Goal: Transaction & Acquisition: Purchase product/service

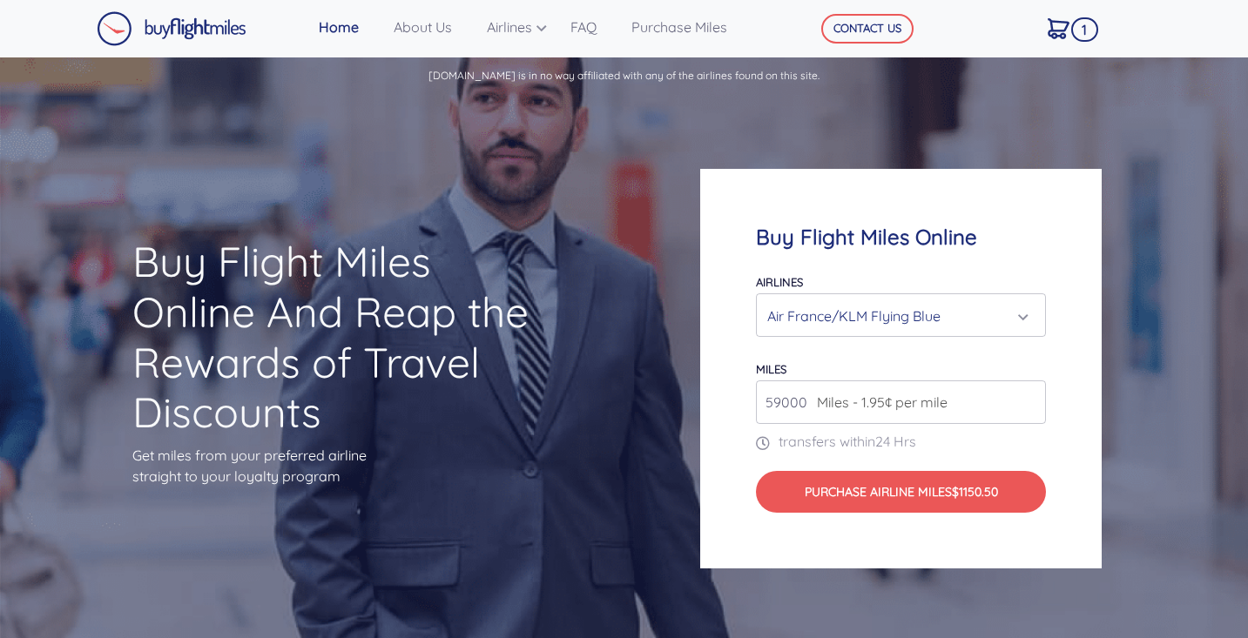
select select "Air France/KLM Flying Blue"
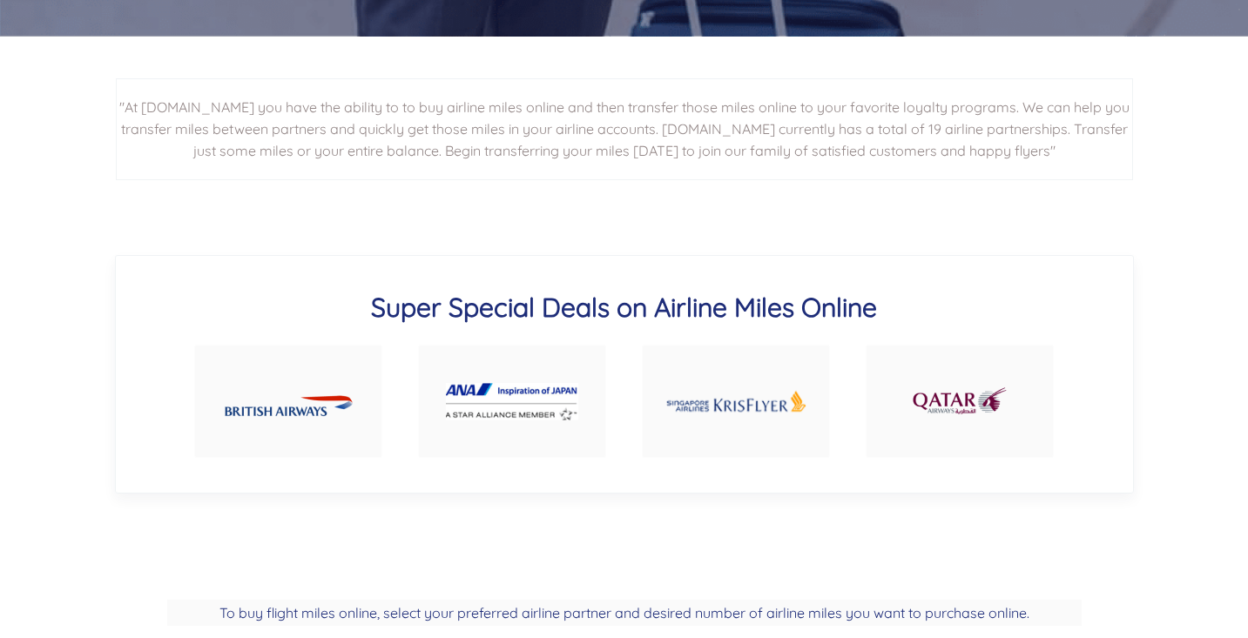
scroll to position [891, 0]
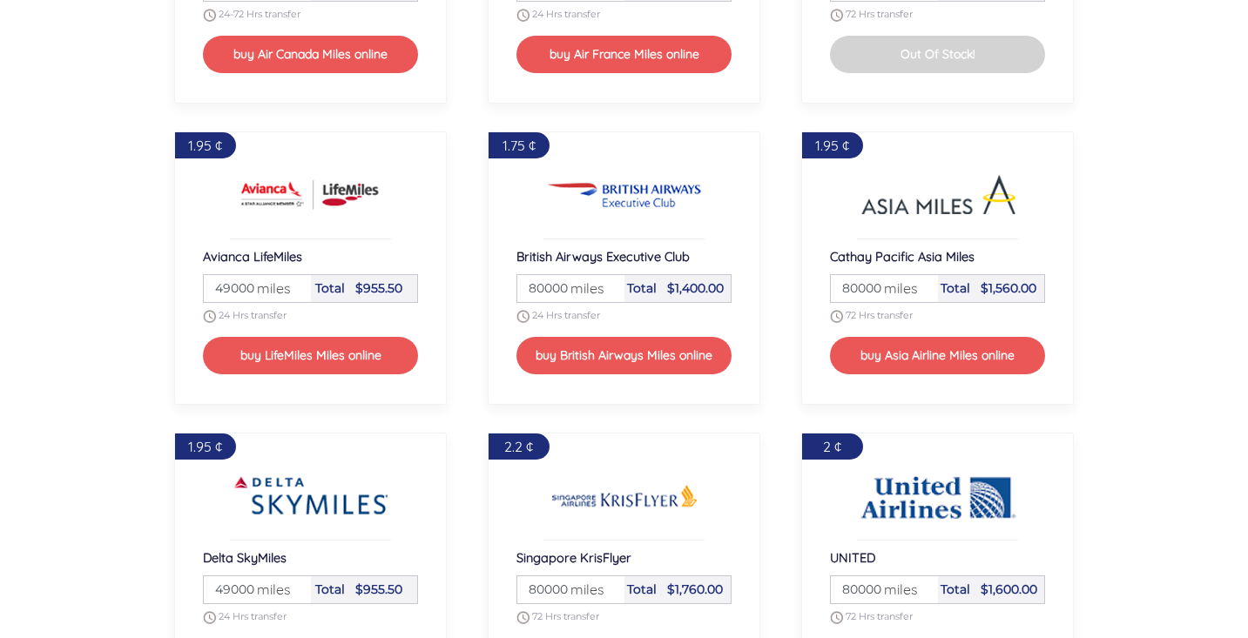
scroll to position [1820, 0]
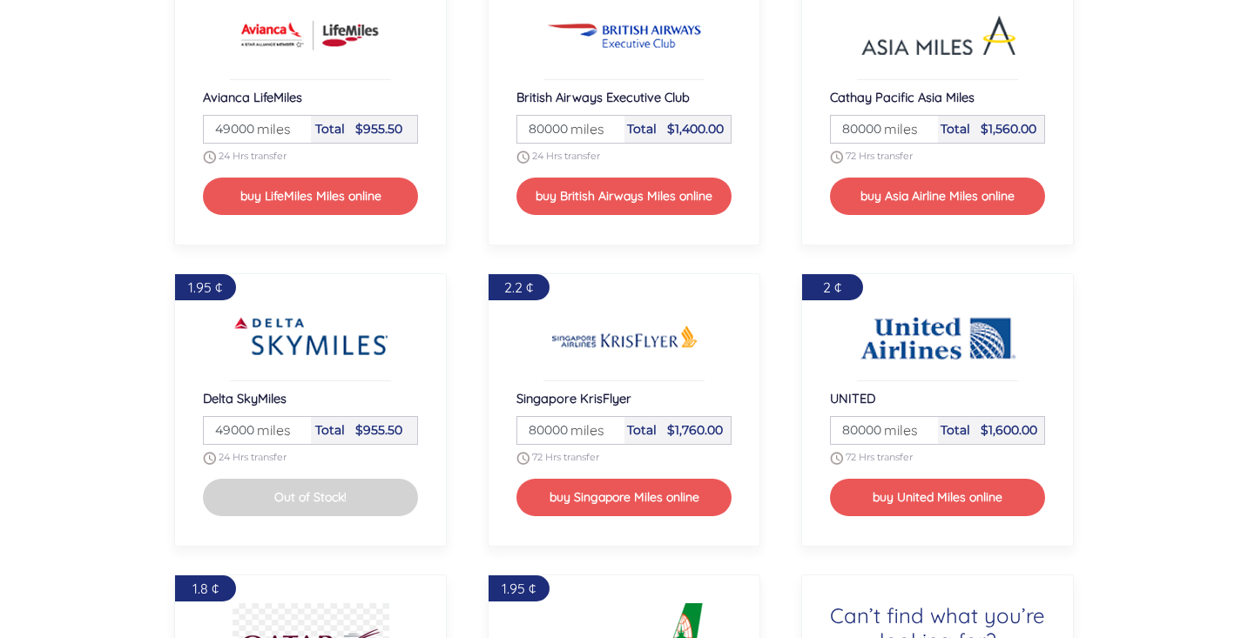
click at [261, 427] on span "miles" at bounding box center [269, 430] width 43 height 21
click at [263, 427] on span "miles" at bounding box center [269, 430] width 43 height 21
click at [122, 409] on section "To buy flight miles online, select your preferred airline partner and desired n…" at bounding box center [624, 250] width 1248 height 1322
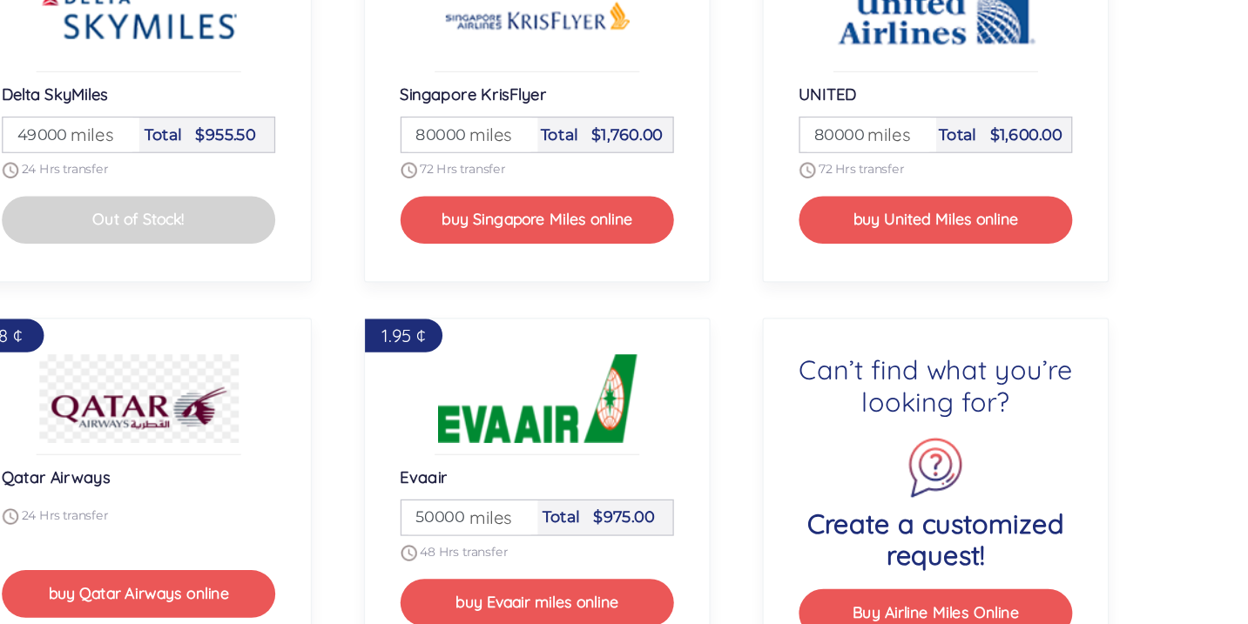
scroll to position [2119, 0]
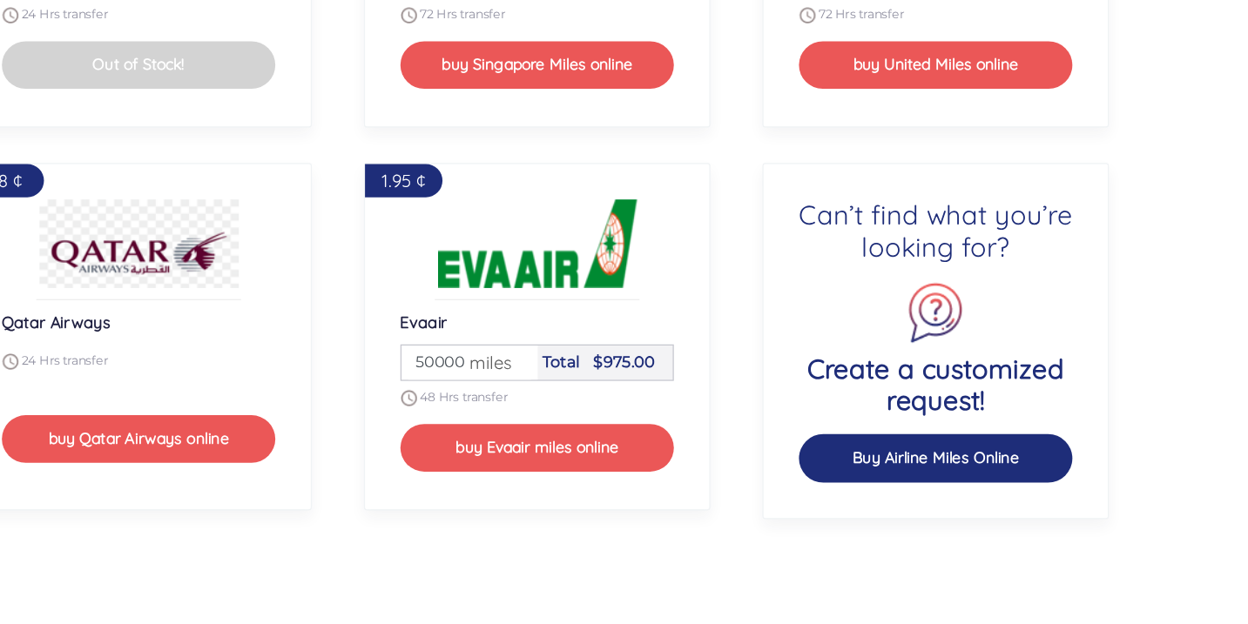
click at [830, 475] on button "Buy Airline Miles Online" at bounding box center [938, 493] width 216 height 37
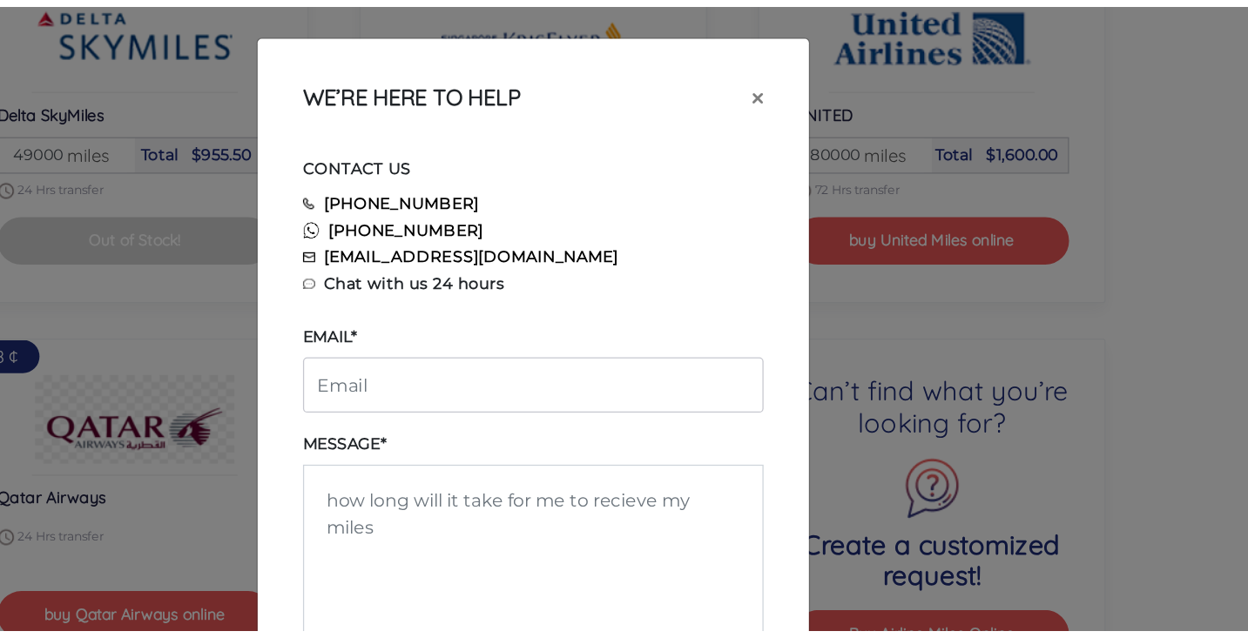
scroll to position [2018, 0]
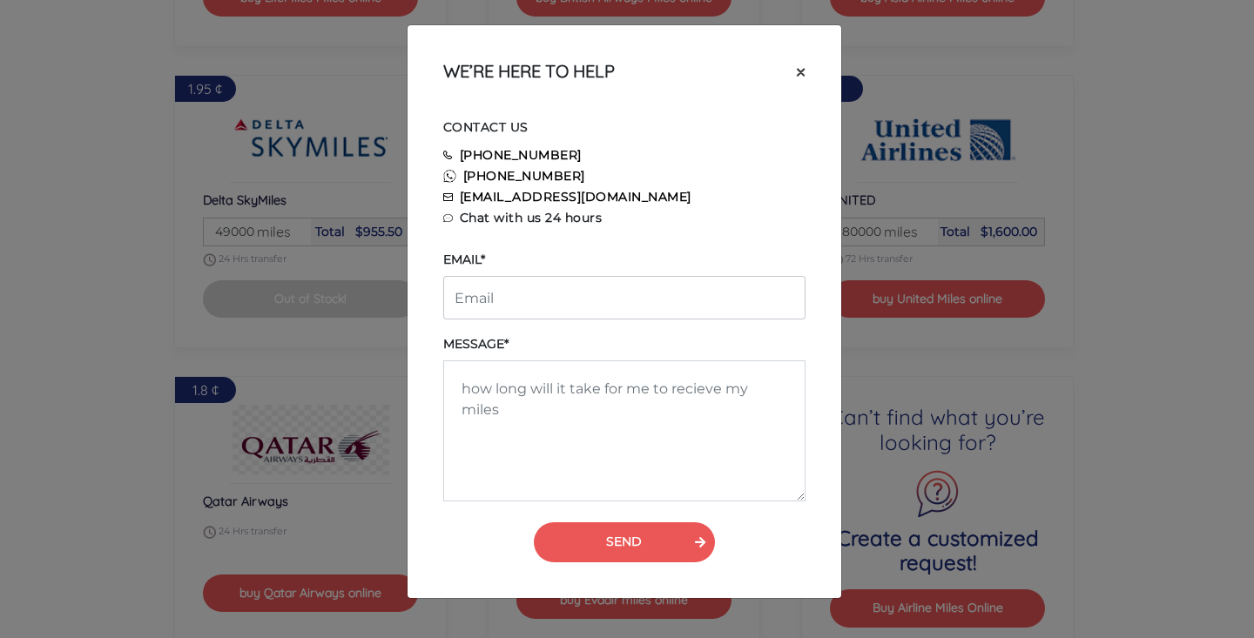
click at [807, 64] on button "×" at bounding box center [800, 71] width 37 height 49
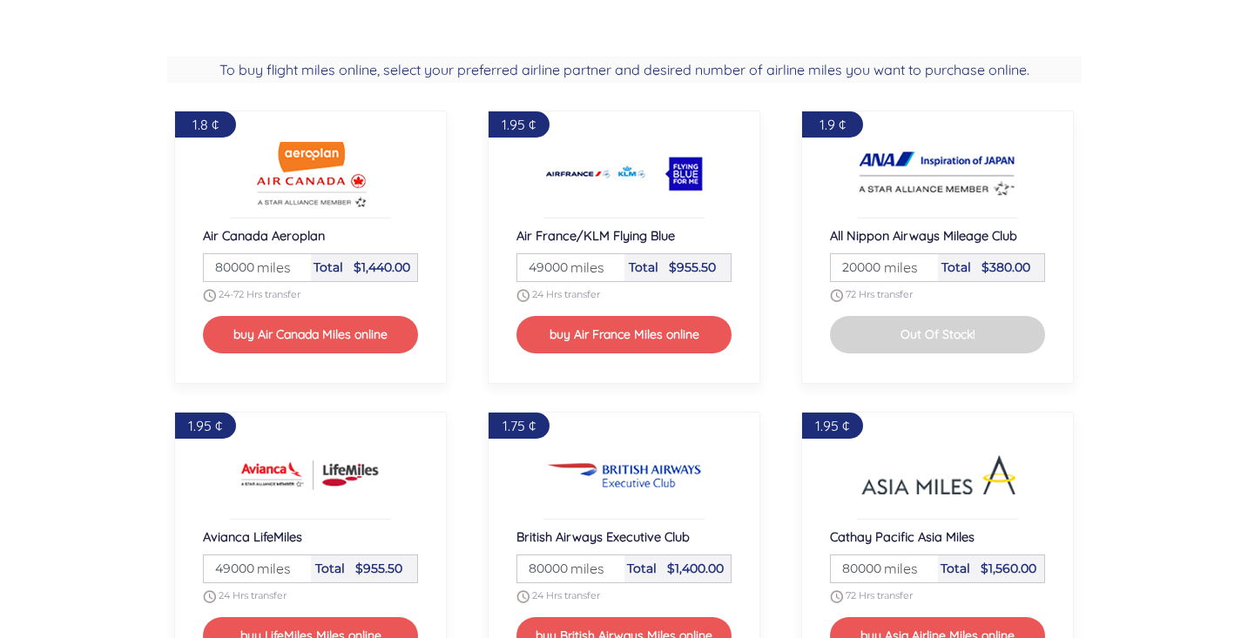
scroll to position [1367, 0]
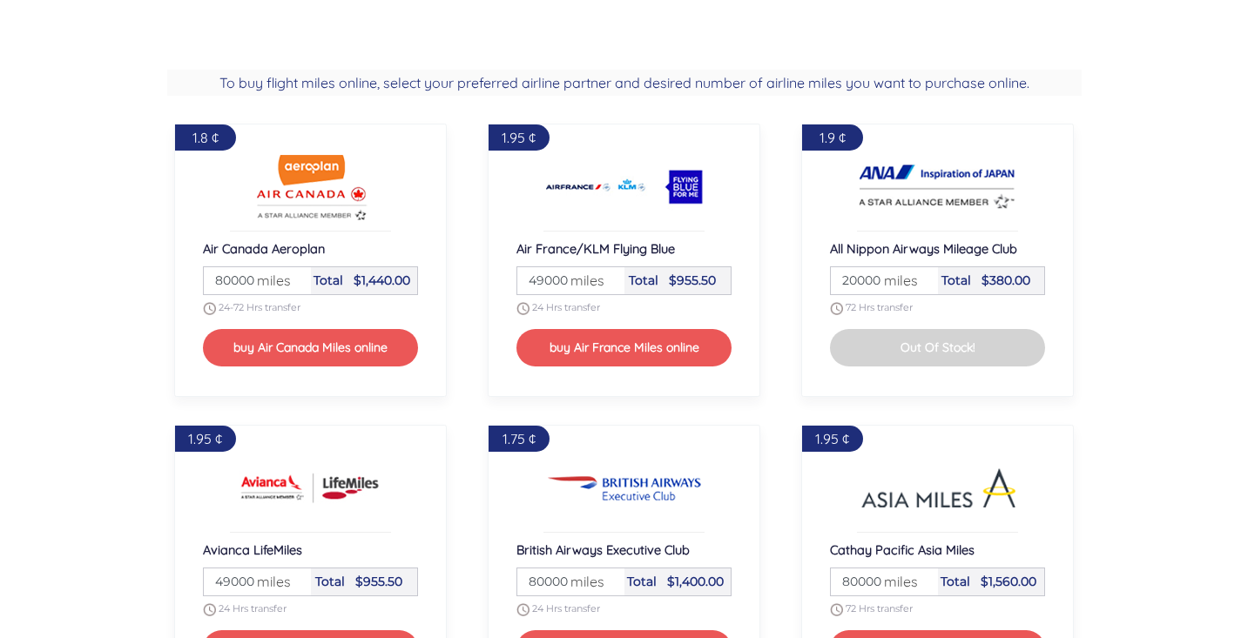
click at [569, 281] on span "miles" at bounding box center [583, 280] width 43 height 21
click at [548, 277] on input "49000" at bounding box center [571, 280] width 102 height 27
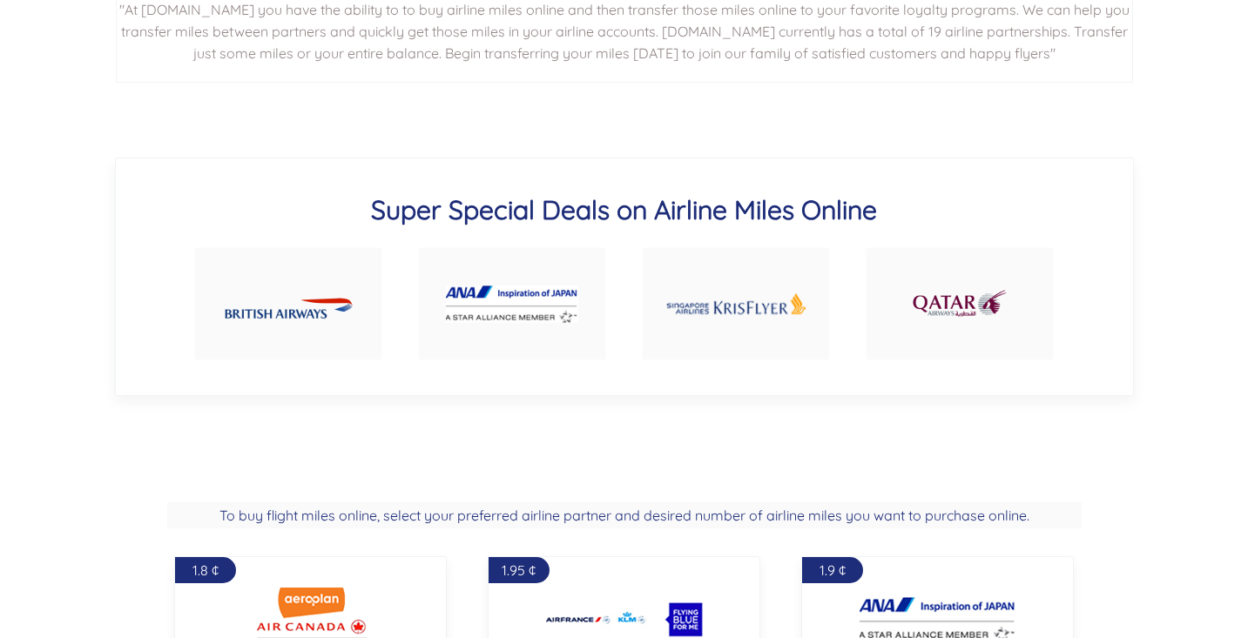
scroll to position [879, 0]
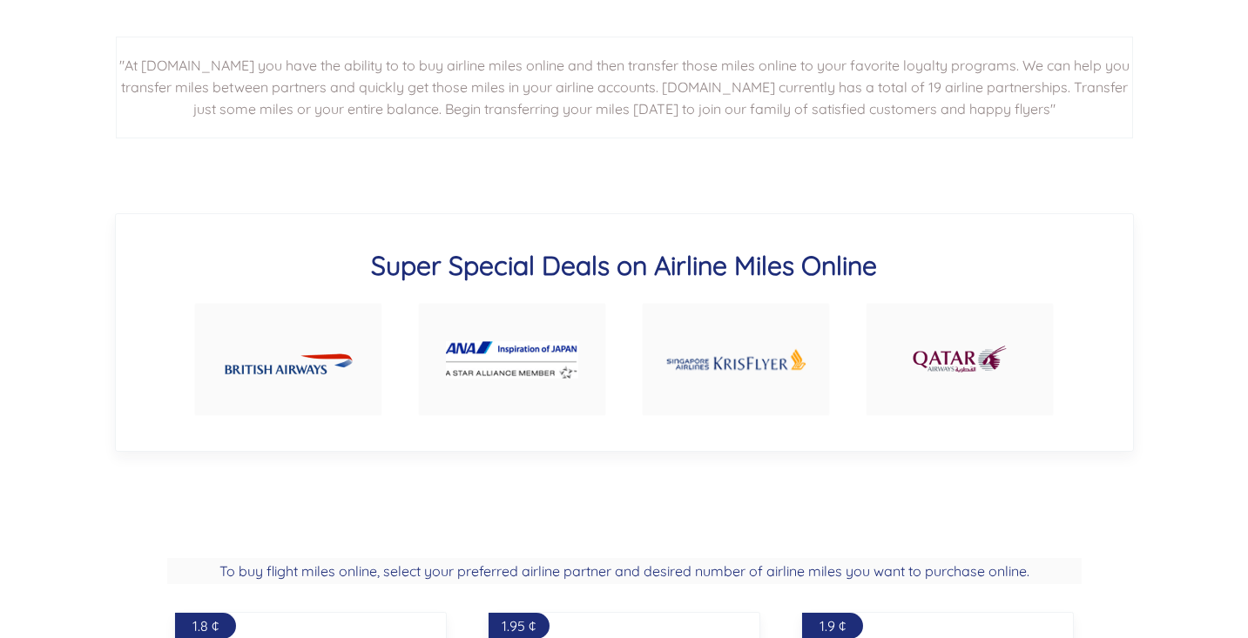
click at [405, 266] on h3 "Super Special Deals on Airline Miles Online" at bounding box center [624, 265] width 895 height 33
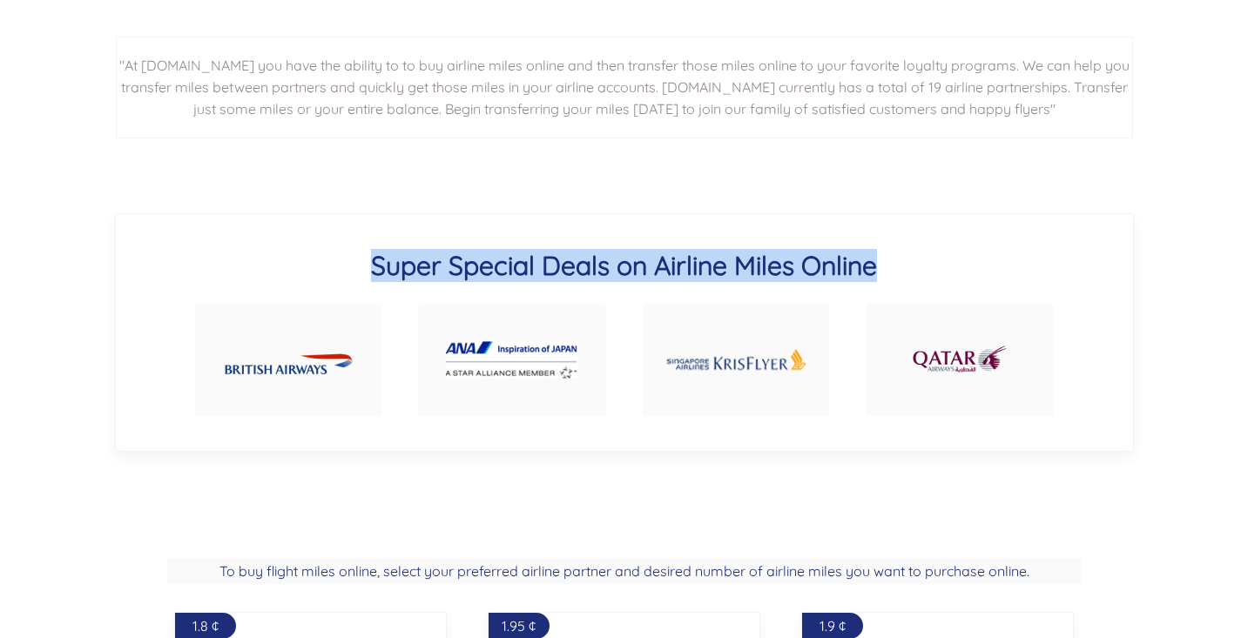
click at [405, 266] on h3 "Super Special Deals on Airline Miles Online" at bounding box center [624, 265] width 895 height 33
click at [293, 251] on h3 "Super Special Deals on Airline Miles Online" at bounding box center [624, 265] width 895 height 33
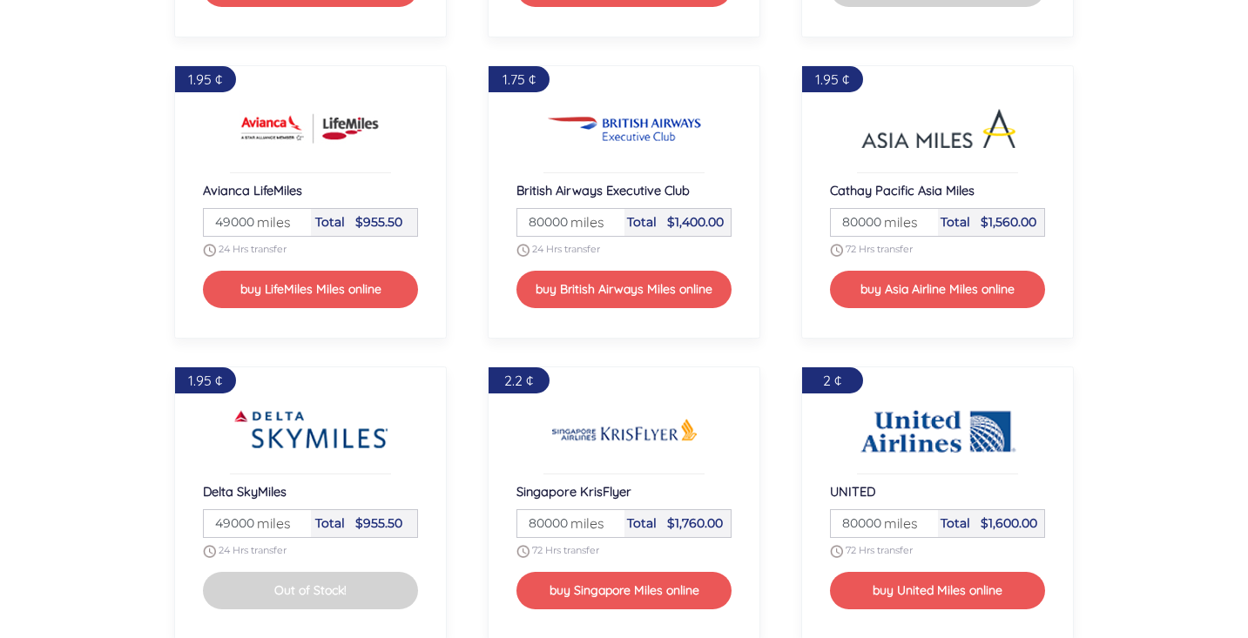
scroll to position [1430, 0]
